Goal: Register for event/course

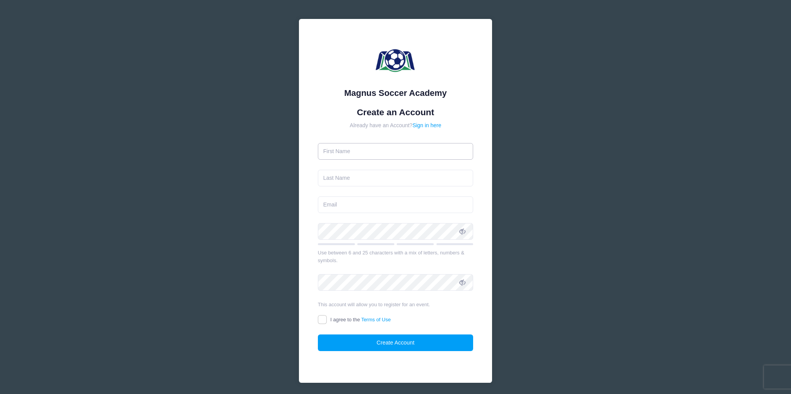
click at [364, 151] on input "text" at bounding box center [396, 151] width 156 height 17
type input "Lian"
type input "[PERSON_NAME]"
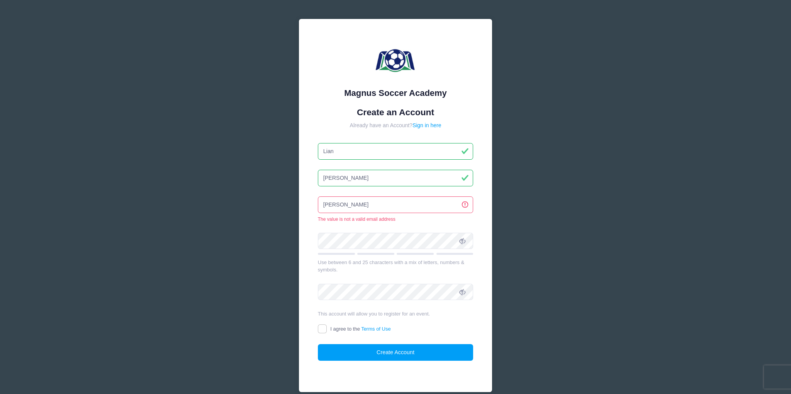
drag, startPoint x: 369, startPoint y: 208, endPoint x: 296, endPoint y: 208, distance: 72.7
click at [318, 208] on input "wong" at bounding box center [396, 204] width 156 height 17
drag, startPoint x: 376, startPoint y: 208, endPoint x: 305, endPoint y: 204, distance: 70.8
click at [318, 204] on input "lian" at bounding box center [396, 204] width 156 height 17
paste input "18wong@gmail.com"
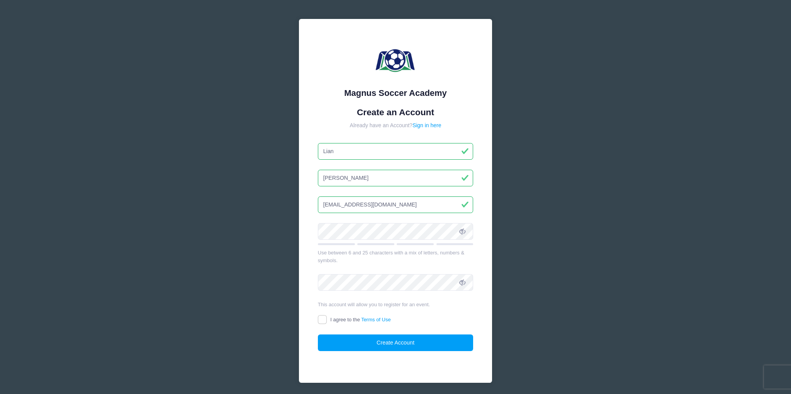
type input "lian18wong@gmail.com"
click at [641, 208] on div "Magnus Soccer Academy Create an Account Already have an Account? Sign in here L…" at bounding box center [395, 210] width 791 height 420
click at [320, 319] on input "I agree to the Terms of Use" at bounding box center [322, 319] width 9 height 9
checkbox input "true"
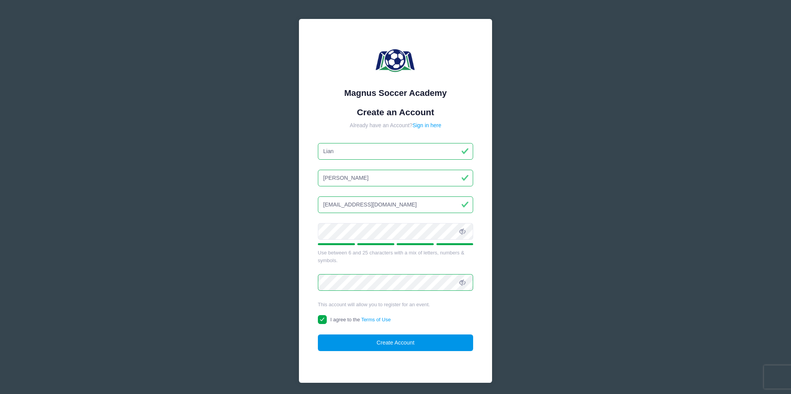
click at [427, 341] on button "Create Account" at bounding box center [396, 342] width 156 height 17
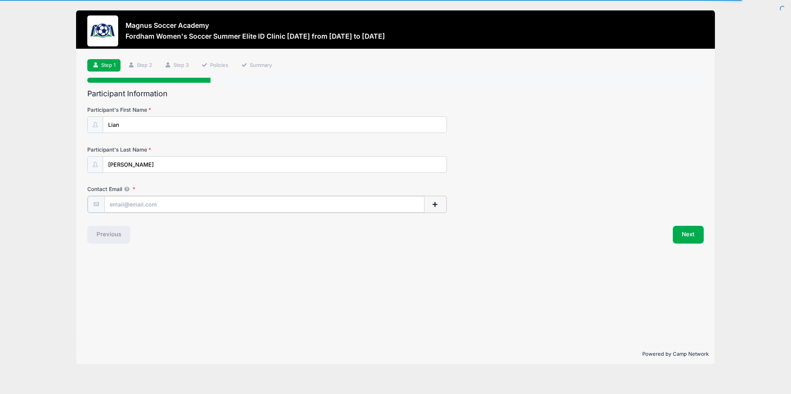
click at [169, 203] on input "Contact Email" at bounding box center [264, 204] width 320 height 17
click at [193, 204] on input "Contact Email" at bounding box center [264, 204] width 320 height 17
paste input "lian18wong@gmail.com"
type input "lian18wong@gmail.com"
click at [553, 197] on div "Contact Email lian18wong@gmail.com" at bounding box center [395, 198] width 617 height 27
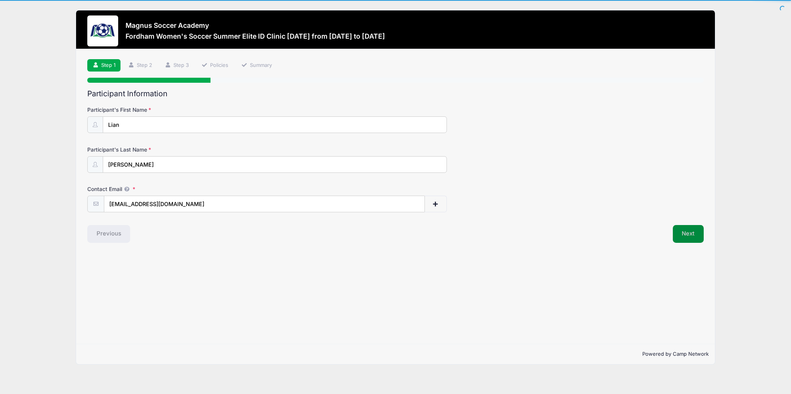
click at [694, 232] on button "Next" at bounding box center [688, 234] width 31 height 18
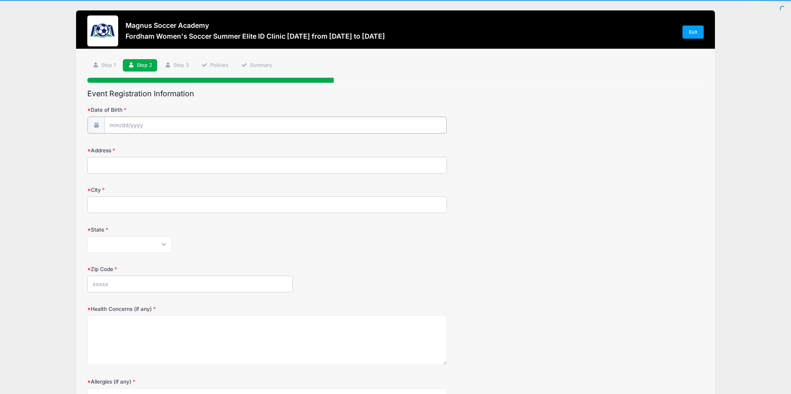
click at [170, 124] on input "Date of Birth" at bounding box center [275, 125] width 342 height 17
click at [183, 145] on input "2025" at bounding box center [176, 145] width 25 height 12
click at [186, 148] on span at bounding box center [186, 148] width 5 height 6
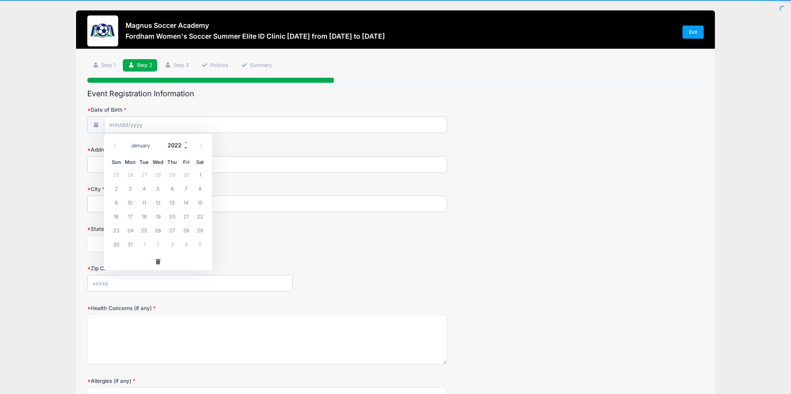
click at [186, 148] on span at bounding box center [186, 148] width 5 height 6
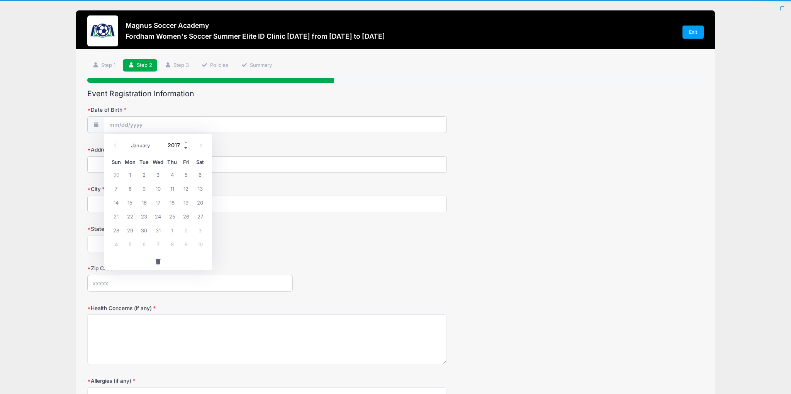
click at [186, 148] on span at bounding box center [186, 148] width 5 height 6
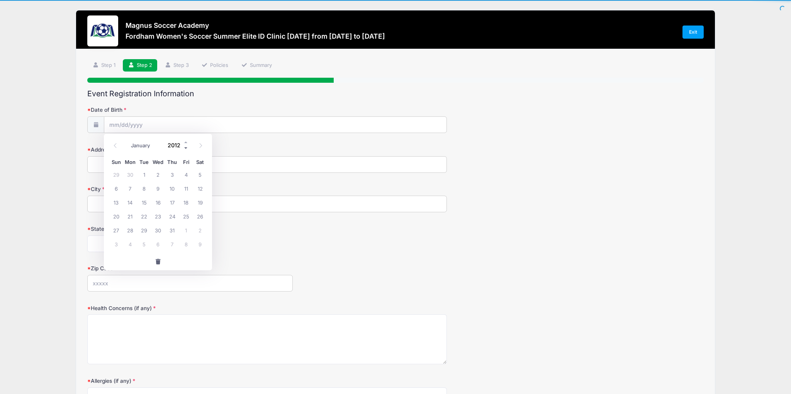
click at [186, 148] on span at bounding box center [186, 148] width 5 height 6
click at [186, 143] on span at bounding box center [186, 142] width 5 height 6
type input "2010"
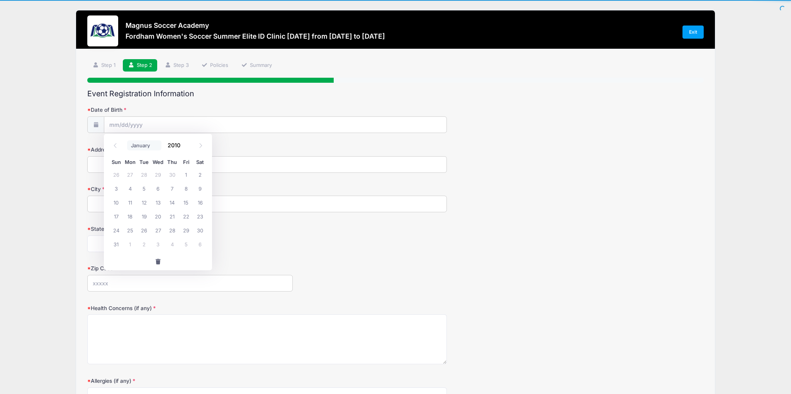
click at [127, 140] on select "January February March April May June July August September October November De…" at bounding box center [144, 145] width 34 height 10
select select "7"
click option "August" at bounding box center [0, 0] width 0 height 0
click at [118, 191] on span "8" at bounding box center [116, 188] width 14 height 14
type input "08/08/2010"
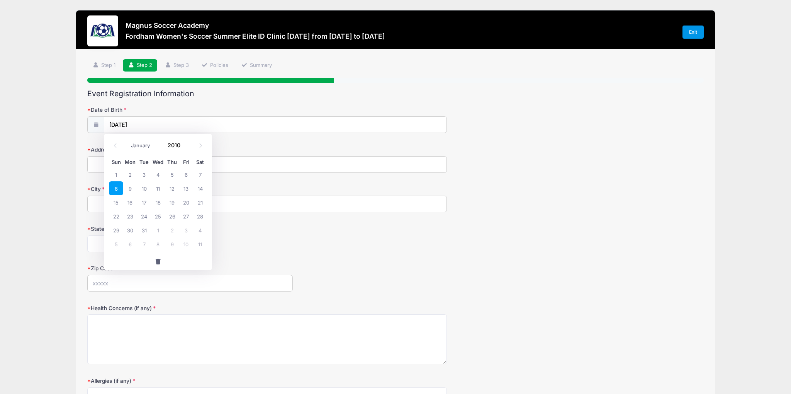
click at [696, 31] on link "Exit" at bounding box center [694, 32] width 22 height 13
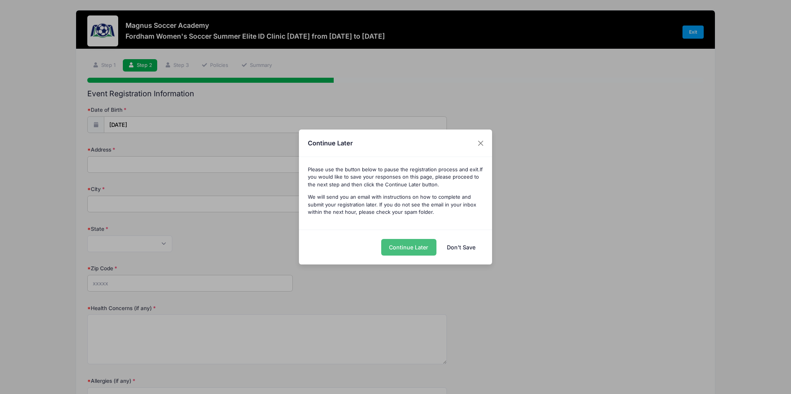
click at [420, 243] on button "Continue Later" at bounding box center [408, 247] width 55 height 17
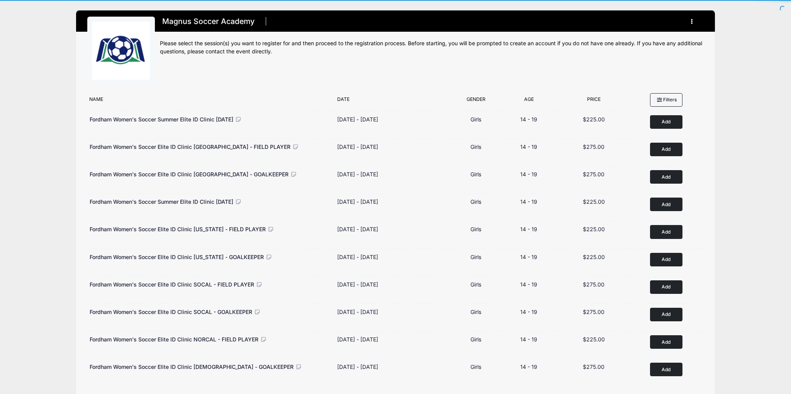
click at [769, 89] on div "Magnus Soccer Academy Register My Account Logout" at bounding box center [396, 213] width 768 height 426
